Goal: Communication & Community: Ask a question

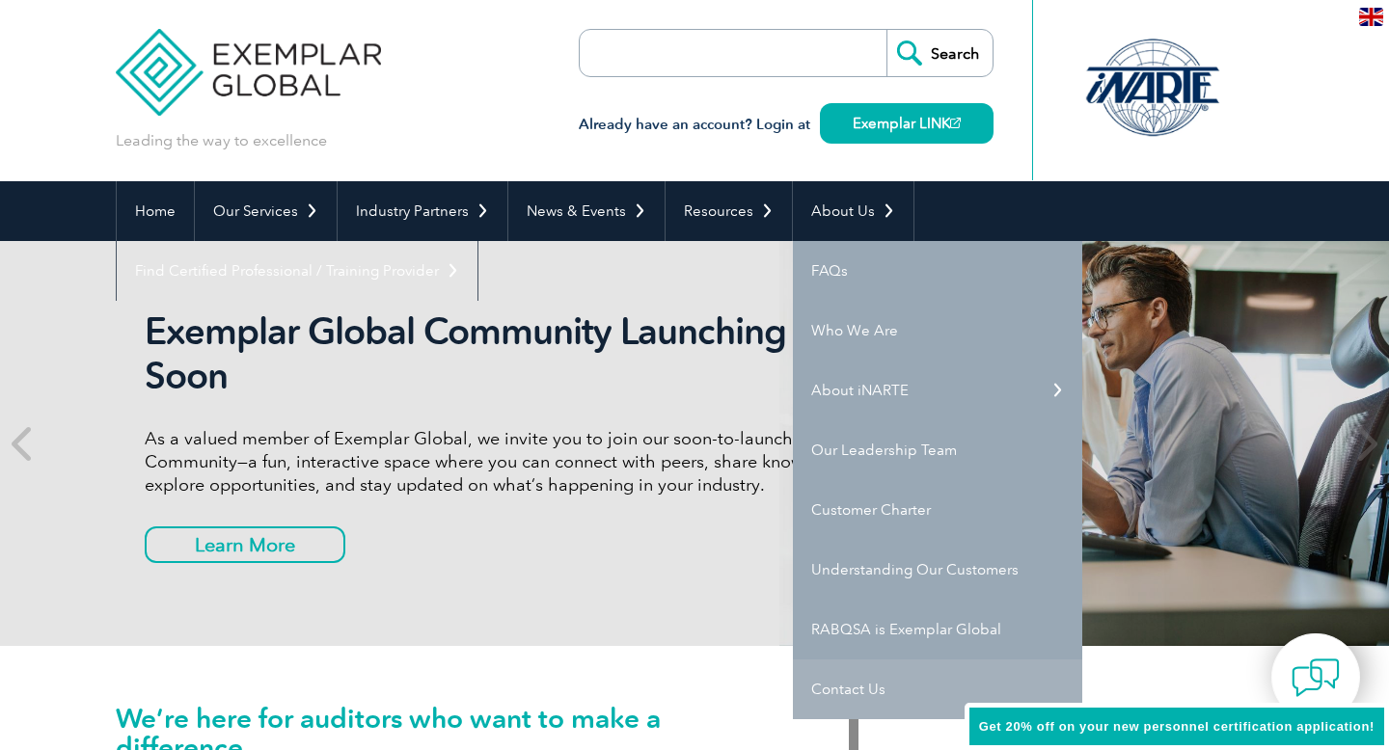
click at [823, 689] on link "Contact Us" at bounding box center [937, 690] width 289 height 60
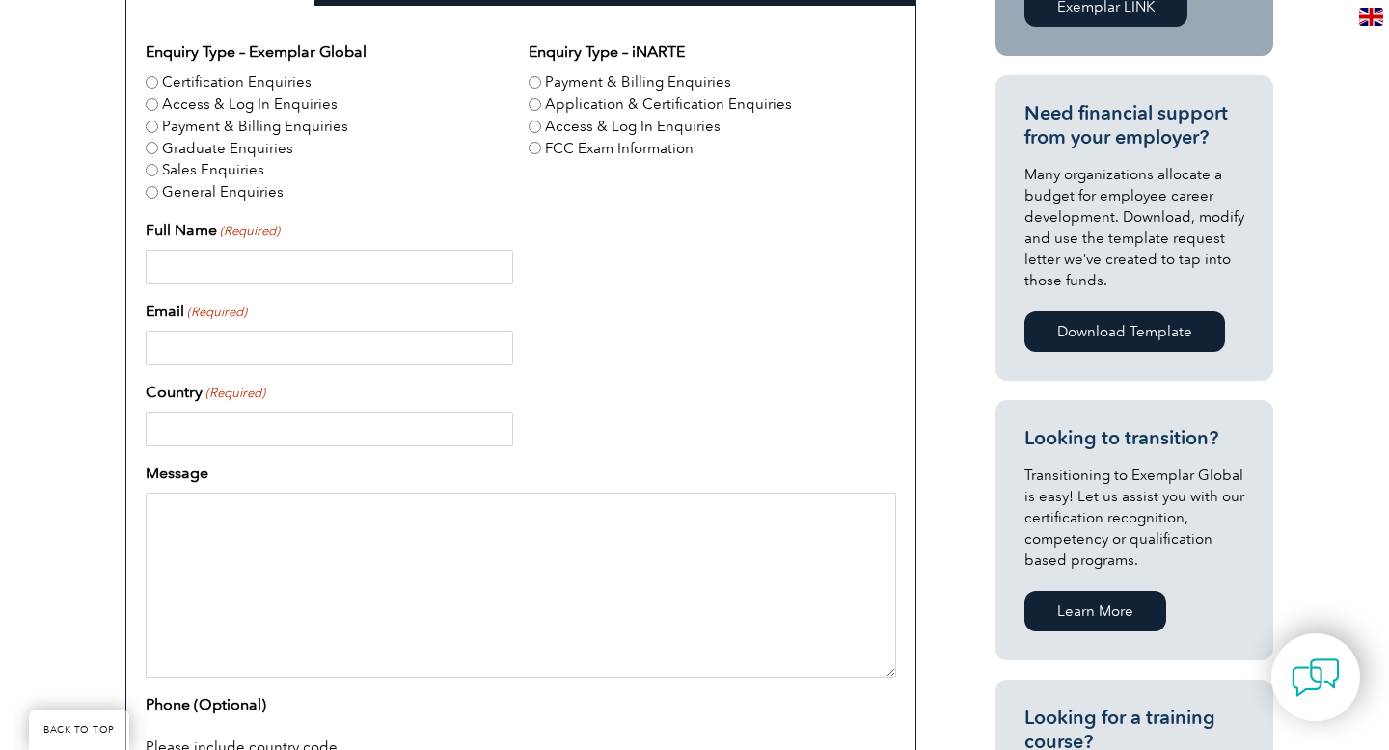
scroll to position [663, 0]
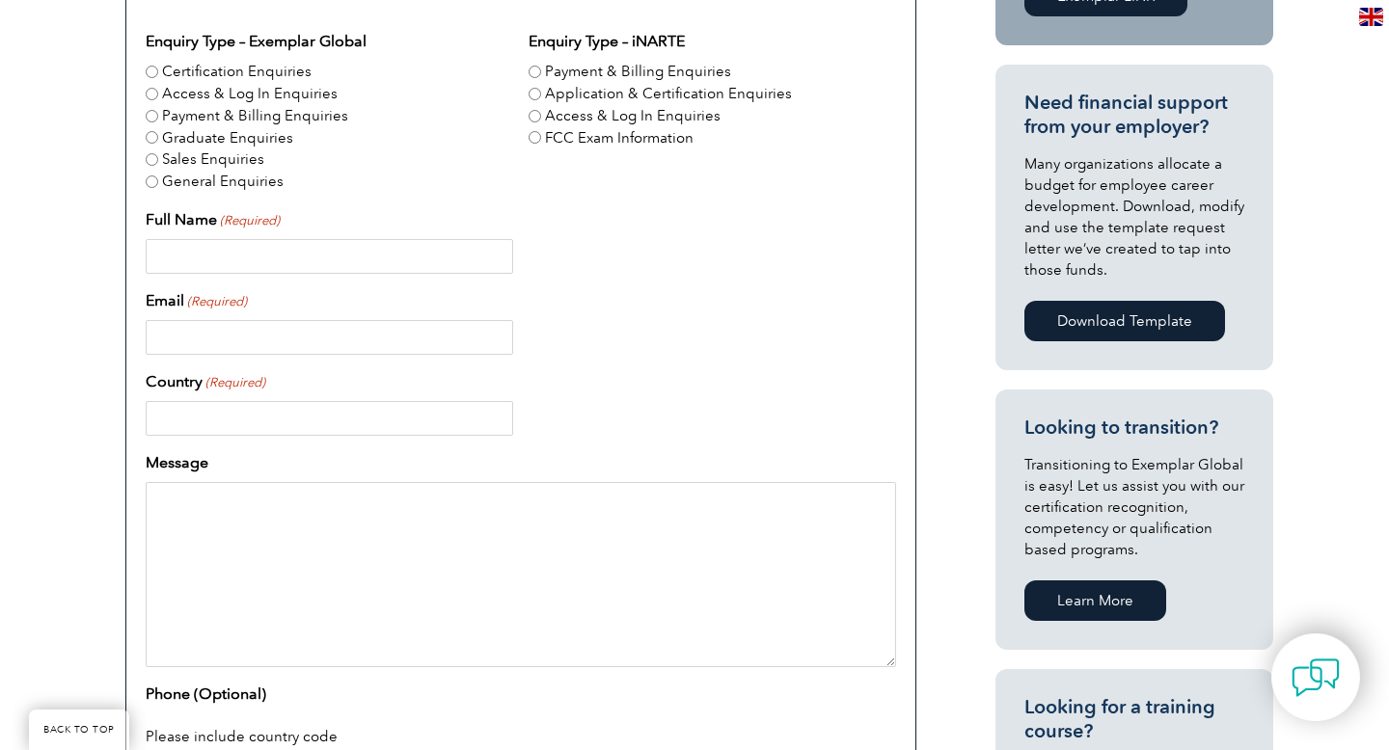
click at [150, 185] on input "General Enquiries" at bounding box center [152, 182] width 13 height 13
radio input "true"
click at [178, 257] on input "Full Name (Required)" at bounding box center [329, 256] width 367 height 35
click at [230, 257] on input "Full Name (Required)" at bounding box center [329, 256] width 367 height 35
type input "[PERSON_NAME]"
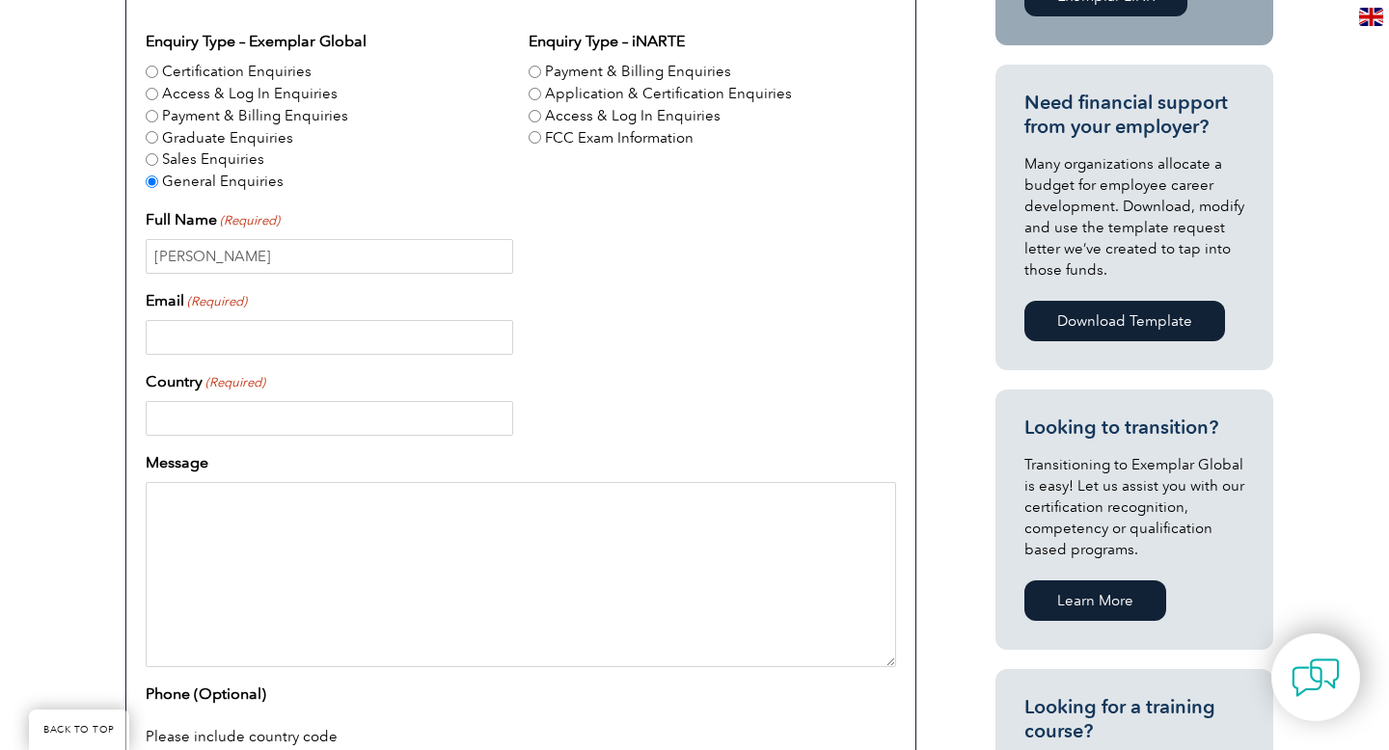
click at [194, 345] on input "Email (Required)" at bounding box center [329, 337] width 367 height 35
type input "[EMAIL_ADDRESS][DOMAIN_NAME]"
click at [190, 432] on input "Country (Required)" at bounding box center [329, 418] width 367 height 35
type input "[GEOGRAPHIC_DATA]"
type input "0473219005"
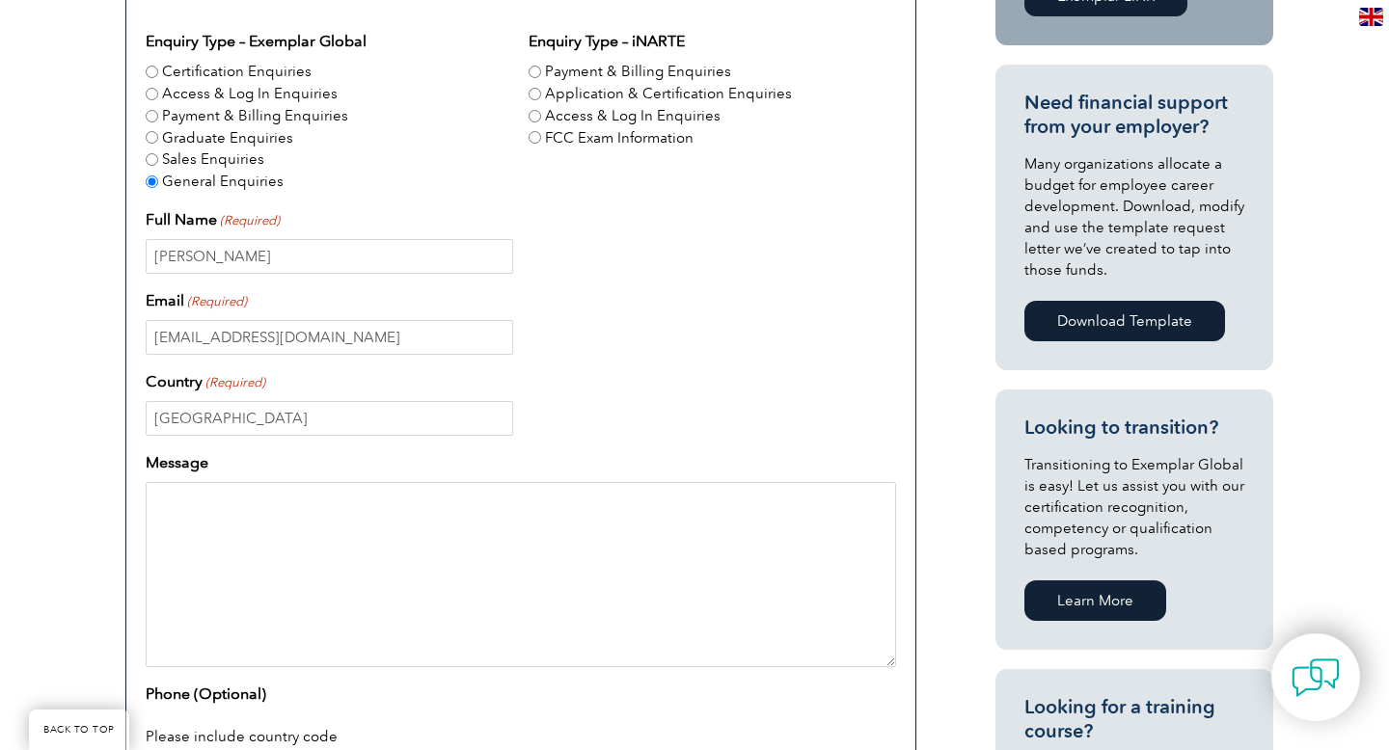
click at [256, 501] on textarea "Message" at bounding box center [521, 574] width 750 height 185
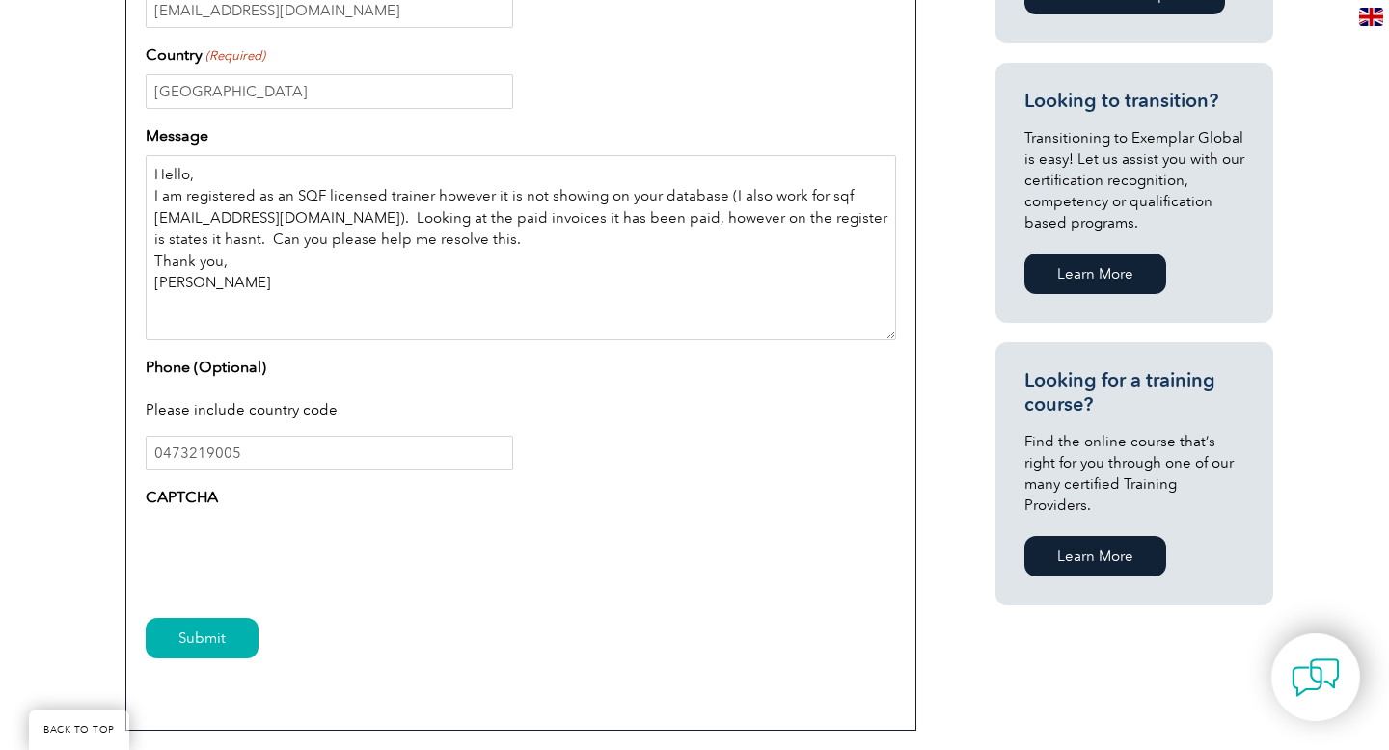
scroll to position [1031, 0]
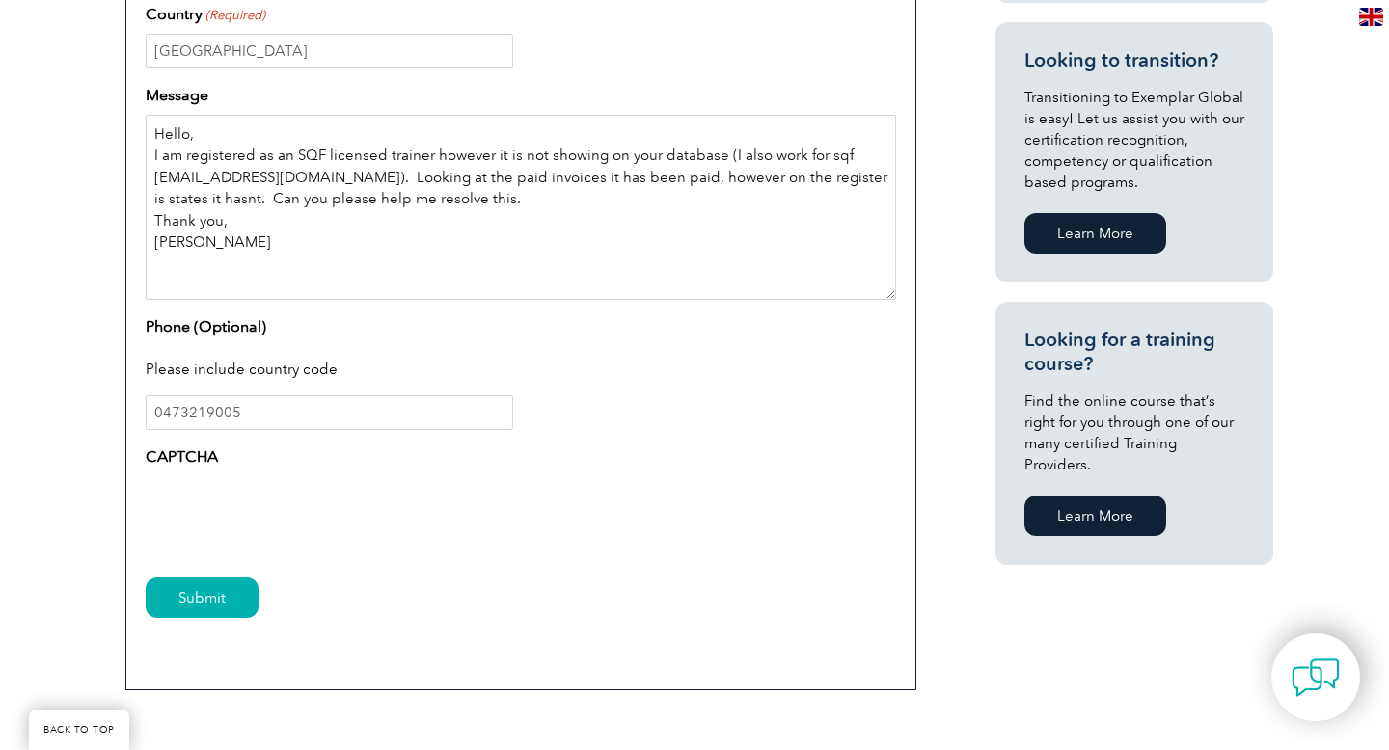
type textarea "Hello, I am registered as an SQF licensed trainer however it is not showing on …"
click at [214, 604] on input "Submit" at bounding box center [202, 598] width 113 height 41
